Goal: Transaction & Acquisition: Purchase product/service

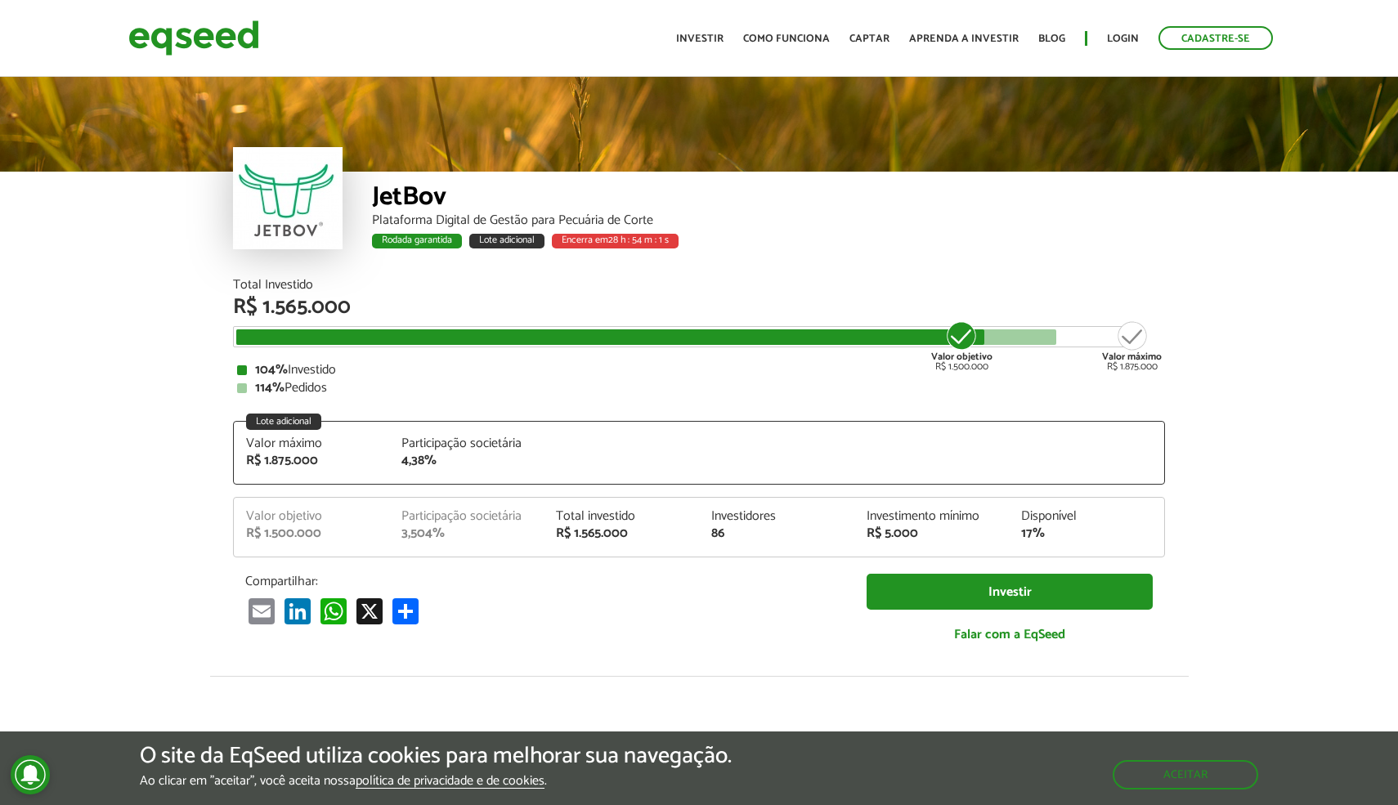
scroll to position [2001, 0]
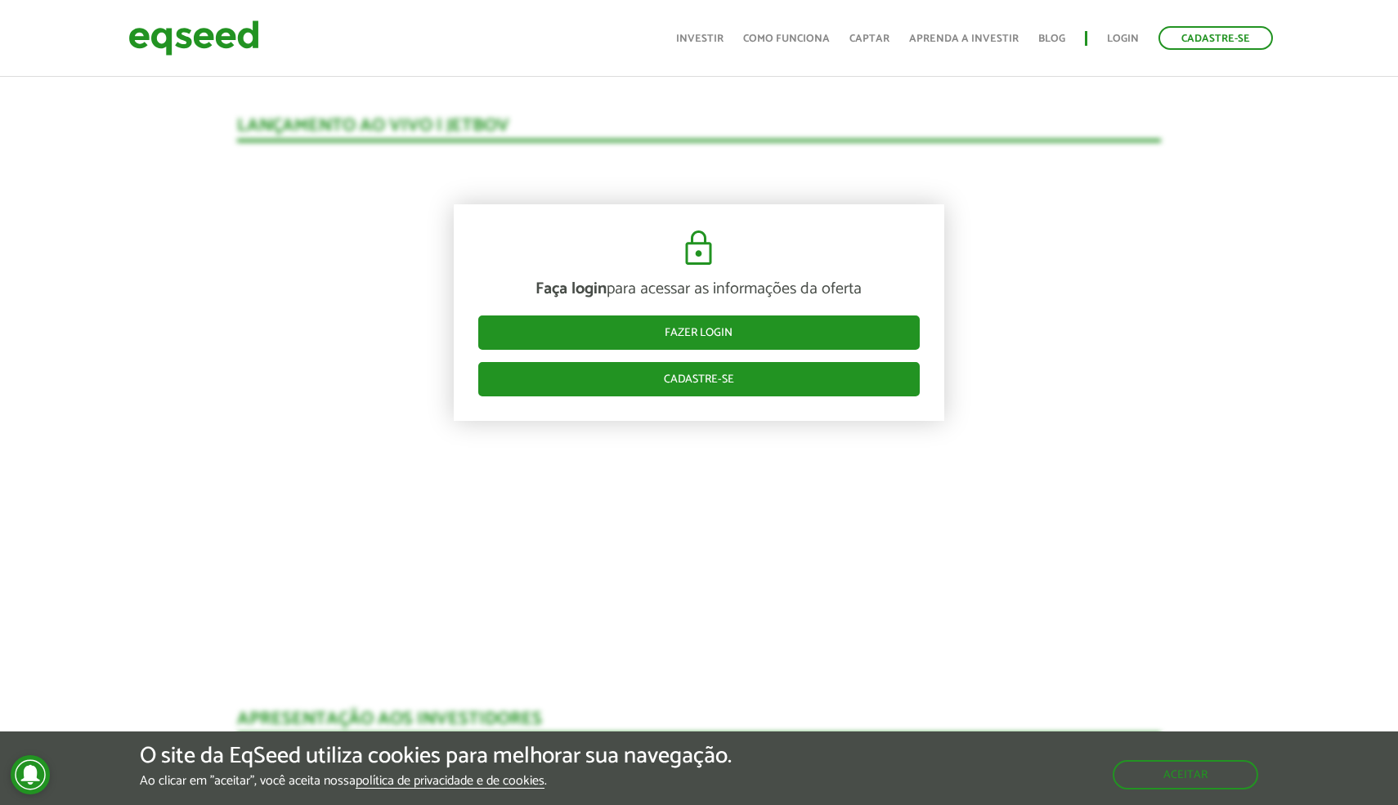
scroll to position [1744, 0]
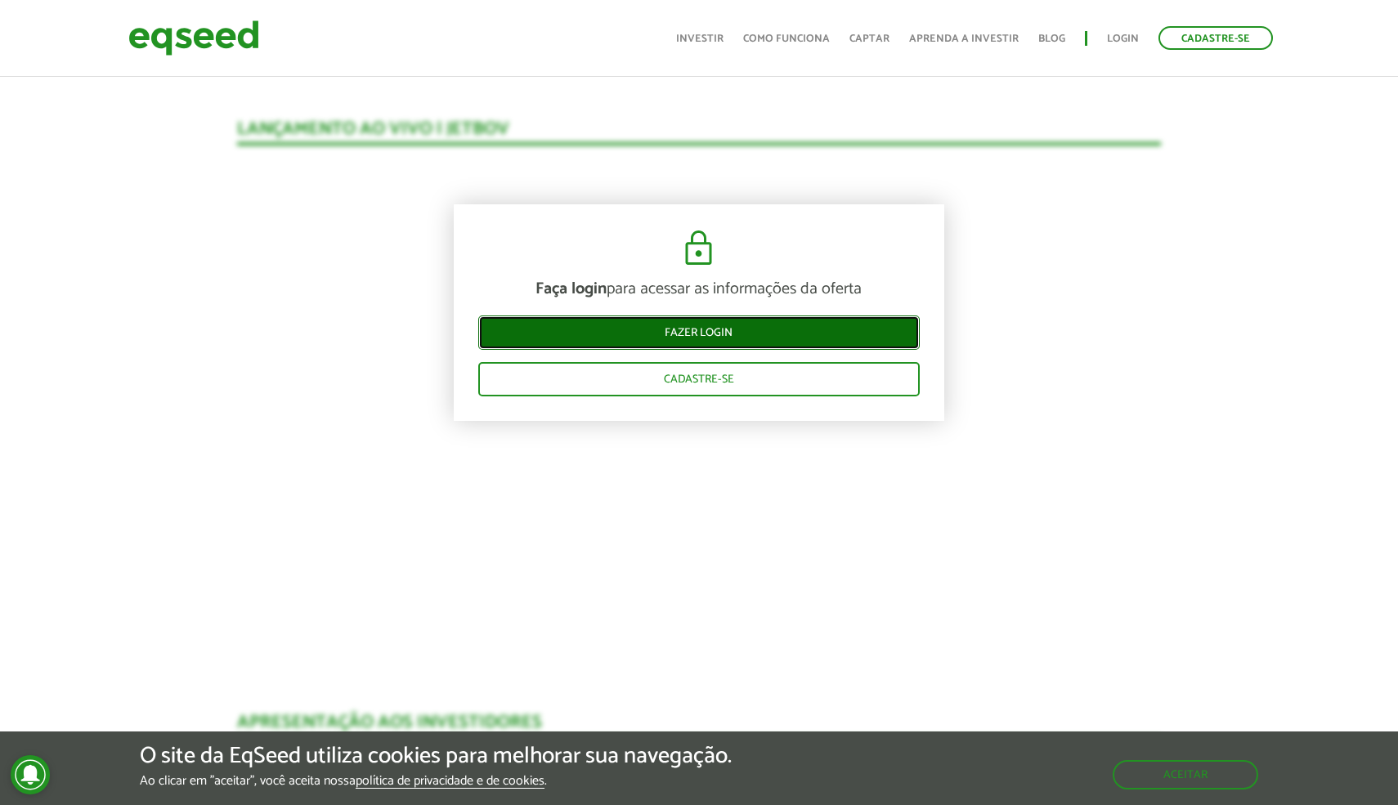
click at [727, 333] on link "Fazer login" at bounding box center [698, 332] width 441 height 34
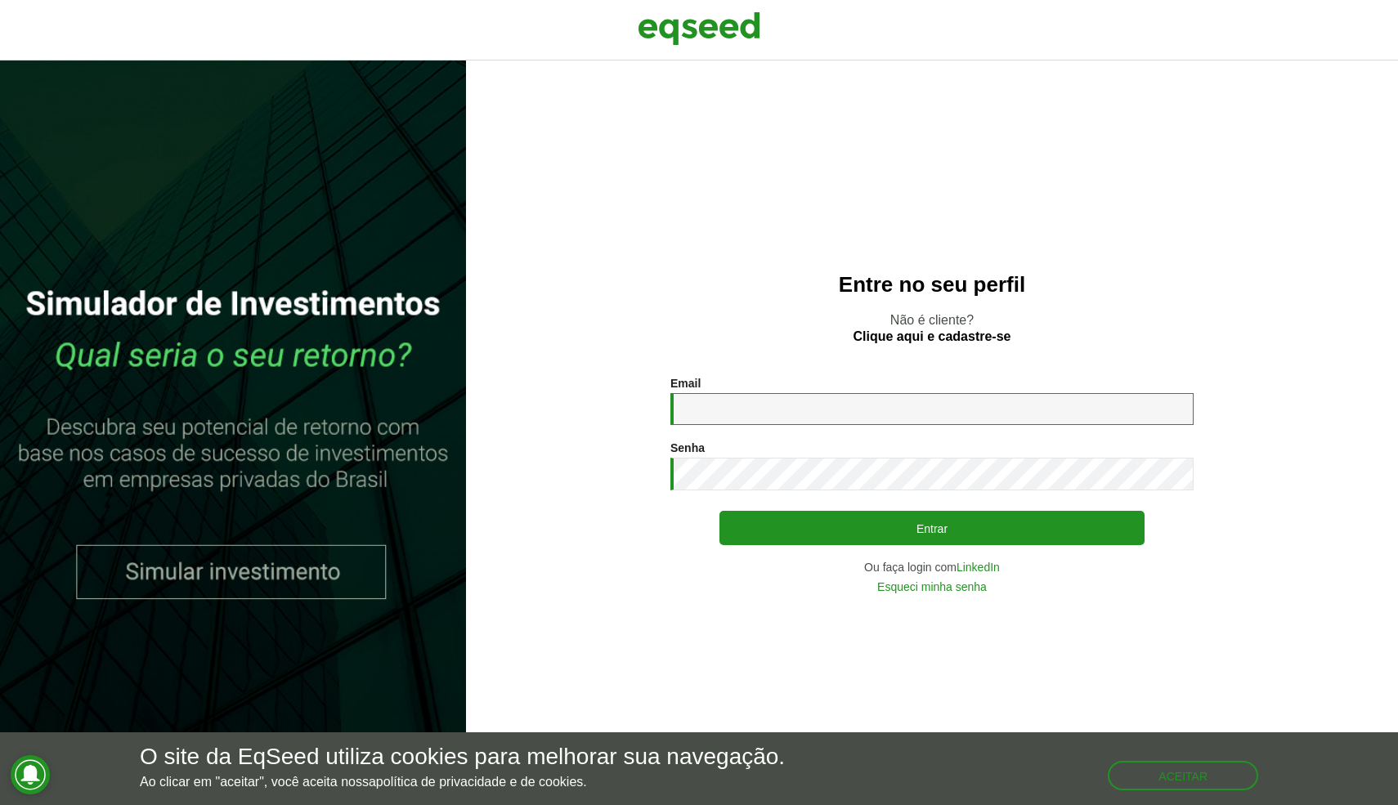
click at [934, 415] on input "Email *" at bounding box center [931, 409] width 523 height 32
click at [797, 309] on div "Entre no seu perfil Não é cliente? Clique aqui e cadastre-se Email * Digite seu…" at bounding box center [932, 432] width 932 height 745
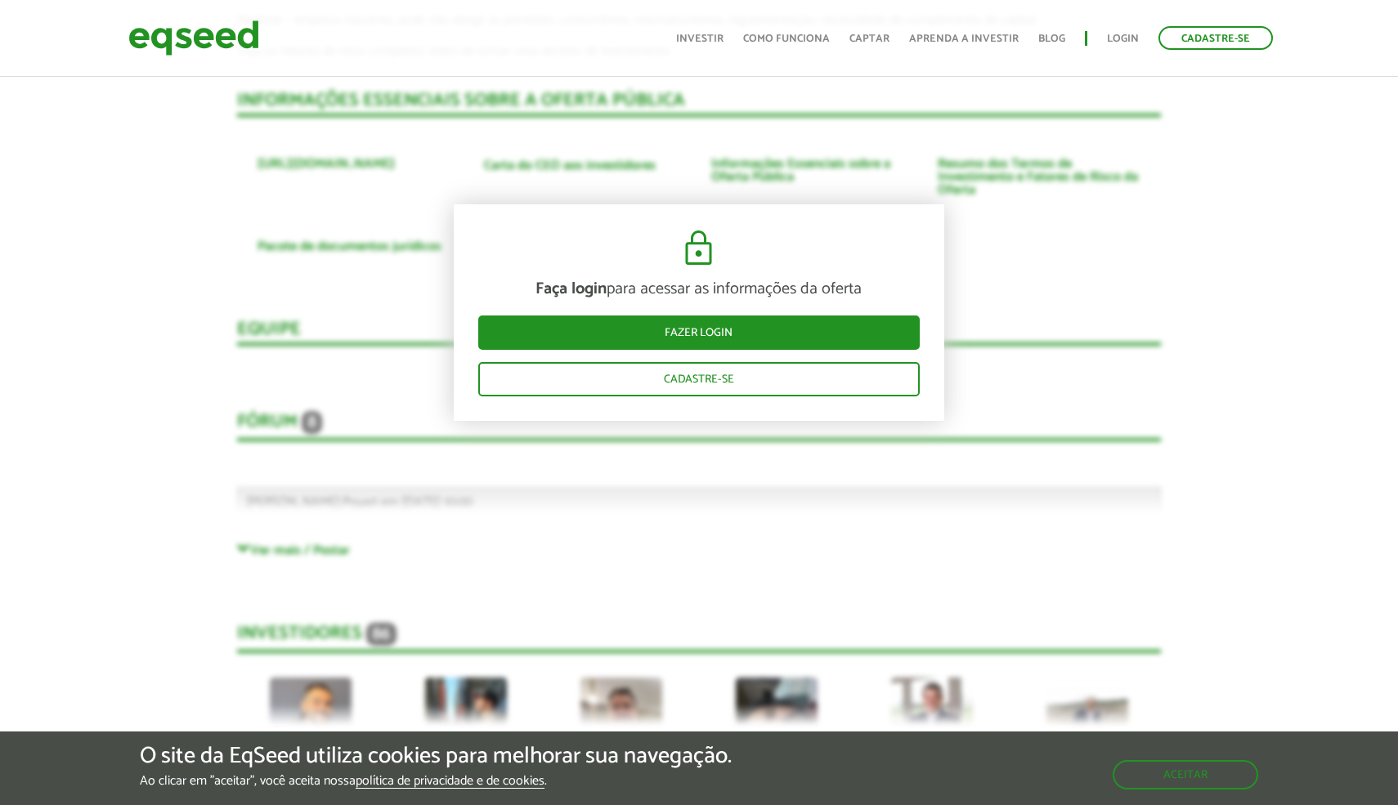
scroll to position [4149, 0]
